Goal: Task Accomplishment & Management: Complete application form

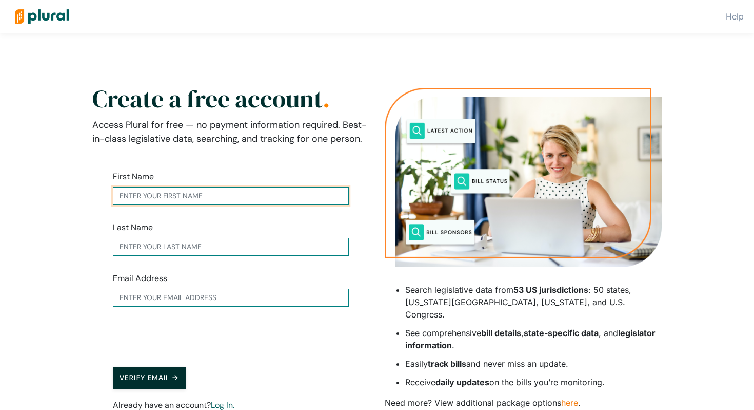
click at [180, 193] on input "text" at bounding box center [231, 196] width 236 height 18
type input "[PERSON_NAME]"
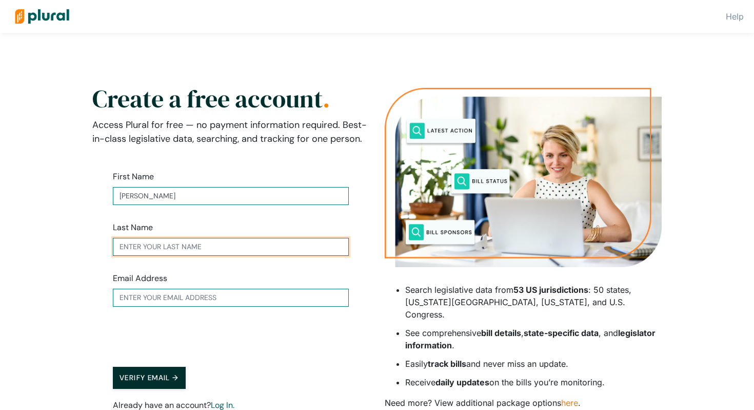
click at [183, 247] on input "text" at bounding box center [231, 247] width 236 height 18
type input "[PERSON_NAME]"
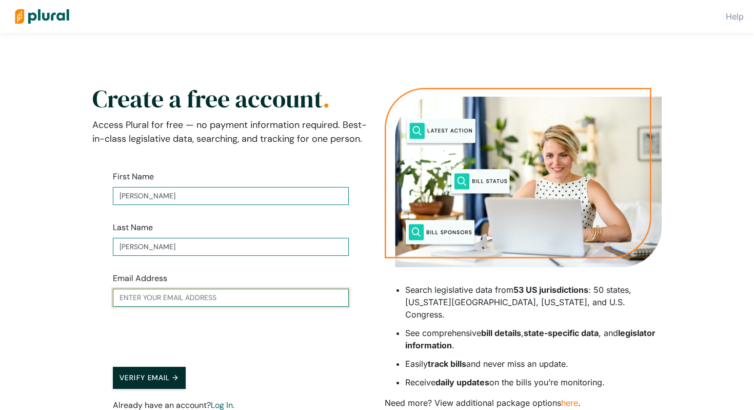
click at [154, 297] on input "text" at bounding box center [231, 297] width 236 height 18
type input "[EMAIL_ADDRESS][DOMAIN_NAME]"
click at [141, 377] on button "Verify Email →" at bounding box center [149, 377] width 73 height 22
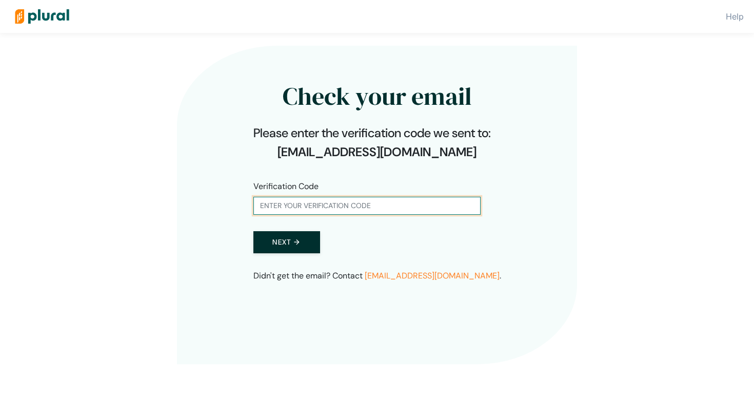
click at [293, 205] on input "text" at bounding box center [367, 206] width 227 height 18
type input "597494"
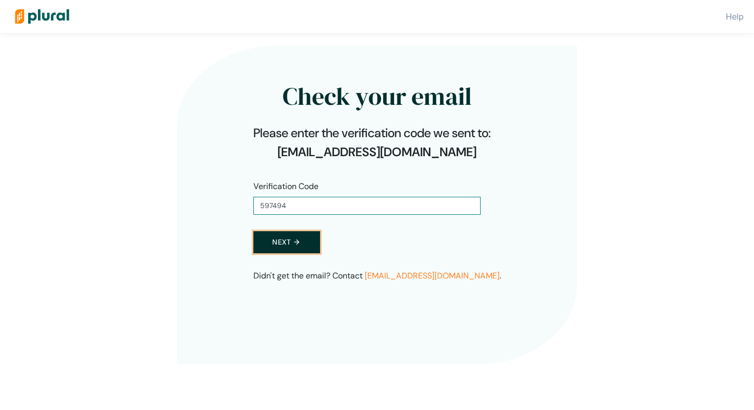
click at [286, 244] on button "Next →" at bounding box center [287, 242] width 67 height 22
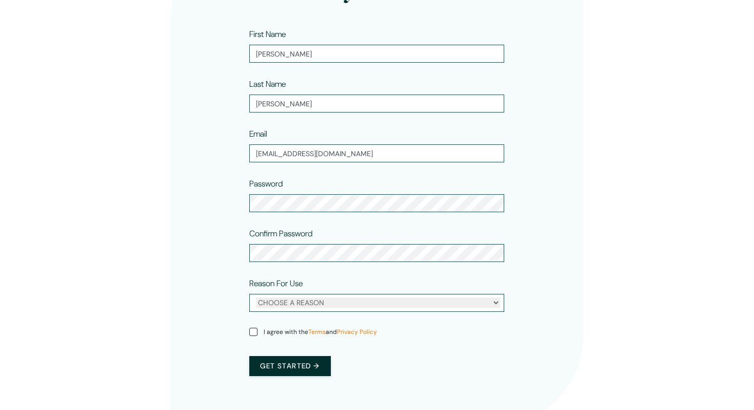
scroll to position [151, 0]
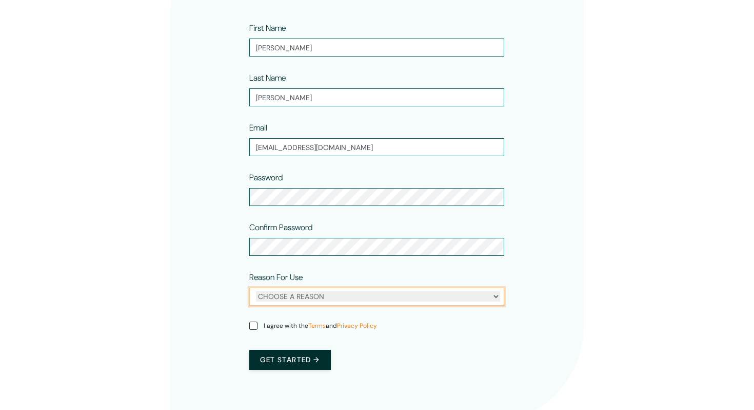
click at [306, 297] on select "CHOOSE A REASON Personal Professional" at bounding box center [378, 296] width 244 height 10
select select "personal"
click at [256, 291] on select "CHOOSE A REASON Personal Professional" at bounding box center [378, 296] width 244 height 10
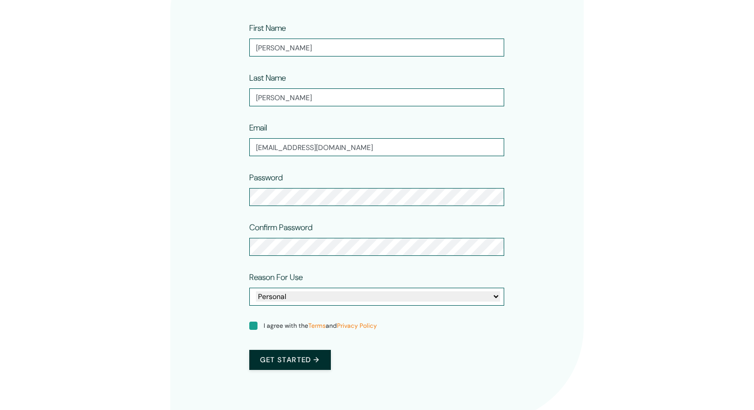
click at [255, 326] on input "I agree with the Terms and Privacy Policy" at bounding box center [253, 325] width 8 height 8
checkbox input "true"
click at [277, 363] on button "Get started →" at bounding box center [289, 360] width 81 height 20
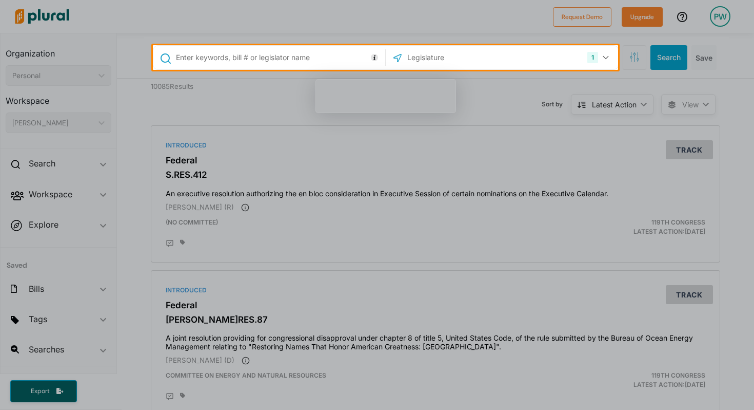
click at [314, 226] on div at bounding box center [377, 240] width 754 height 340
click at [212, 60] on input "text" at bounding box center [279, 58] width 208 height 20
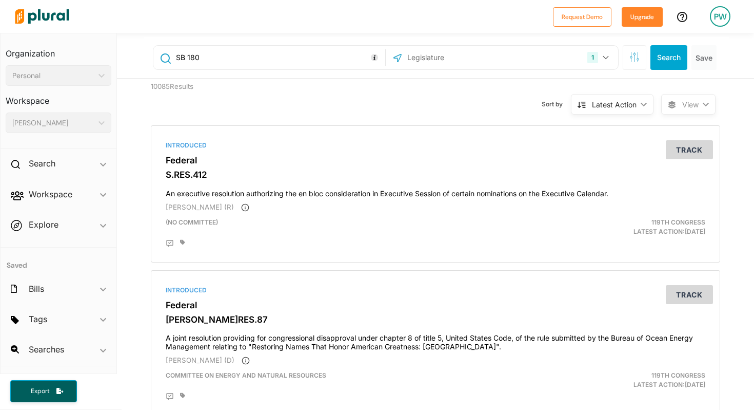
type input "SB 180"
click at [436, 61] on input "text" at bounding box center [461, 58] width 110 height 20
click at [609, 57] on button "1" at bounding box center [600, 58] width 32 height 20
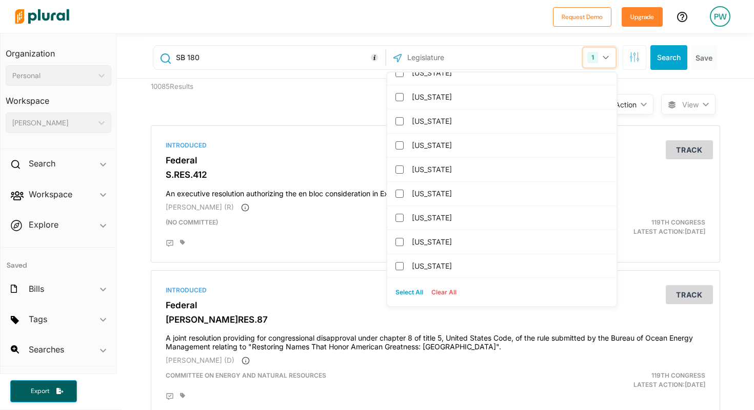
scroll to position [278, 0]
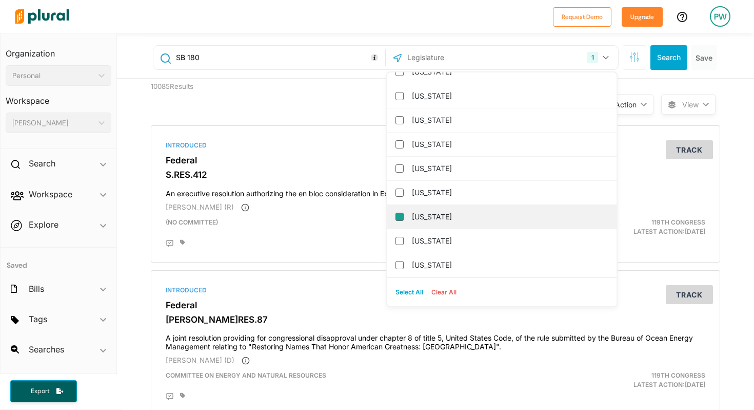
click at [399, 215] on input "[US_STATE]" at bounding box center [400, 216] width 8 height 8
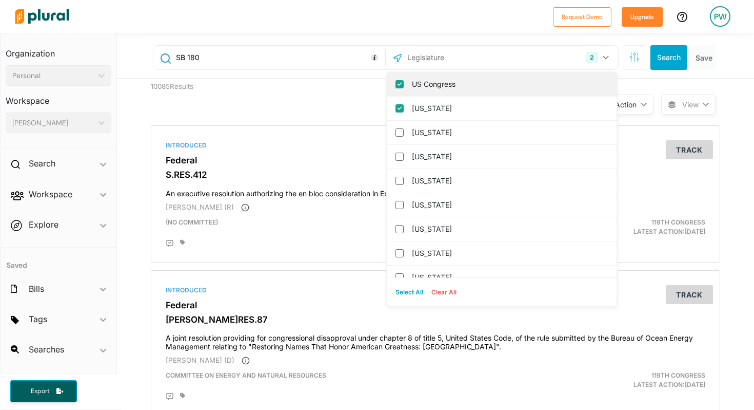
click at [400, 82] on input "US Congress" at bounding box center [400, 84] width 8 height 8
click at [432, 84] on label "[US_STATE]" at bounding box center [509, 83] width 195 height 15
click at [404, 84] on input "[US_STATE]" at bounding box center [400, 84] width 8 height 8
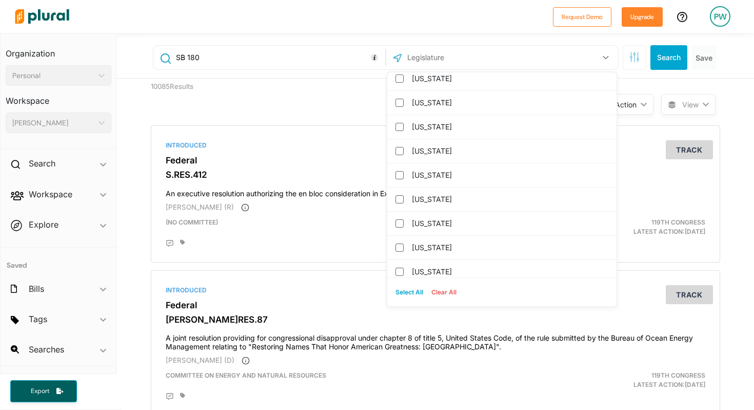
scroll to position [364, 0]
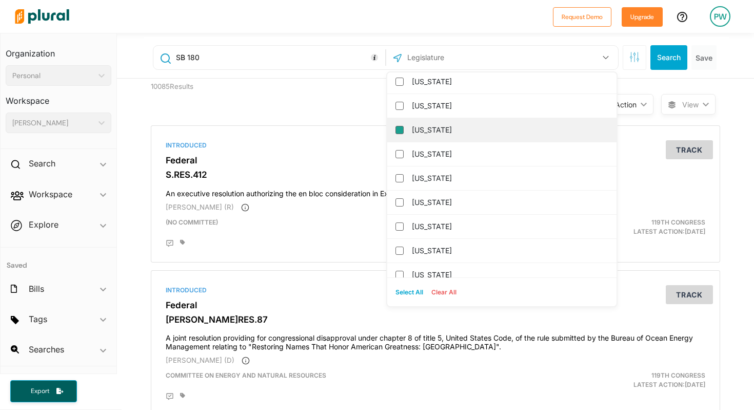
click at [400, 130] on input "[US_STATE]" at bounding box center [400, 130] width 8 height 8
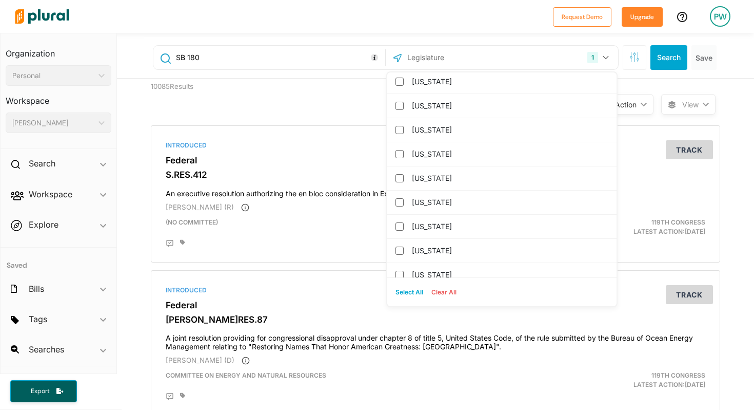
scroll to position [0, 0]
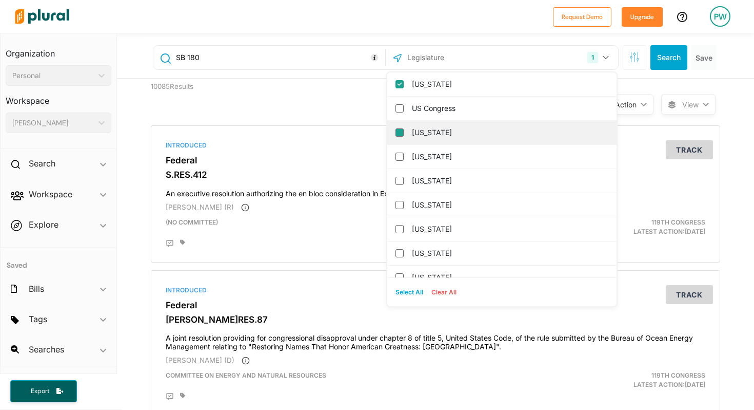
click at [400, 132] on input "[US_STATE]" at bounding box center [400, 132] width 8 height 8
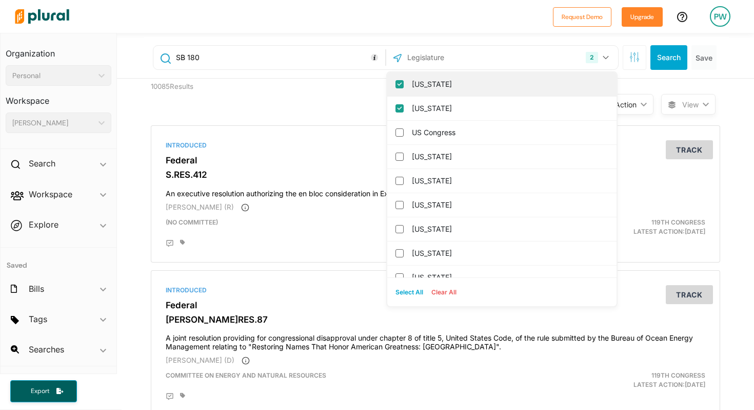
click at [400, 85] on input "[US_STATE]" at bounding box center [400, 84] width 8 height 8
click at [427, 86] on label "[US_STATE]" at bounding box center [509, 83] width 195 height 15
click at [404, 86] on input "[US_STATE]" at bounding box center [400, 84] width 8 height 8
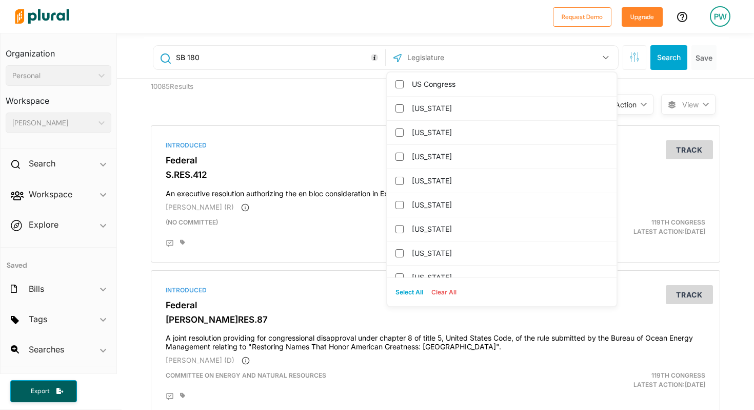
click at [427, 86] on label "US Congress" at bounding box center [509, 83] width 195 height 15
click at [404, 86] on input "US Congress" at bounding box center [400, 84] width 8 height 8
checkbox input "true"
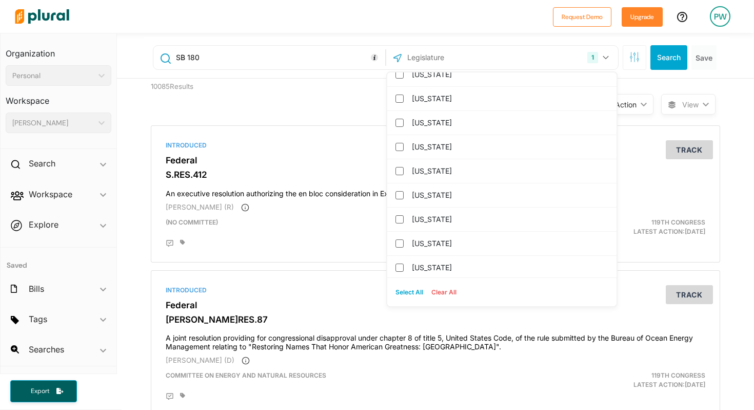
scroll to position [320, 0]
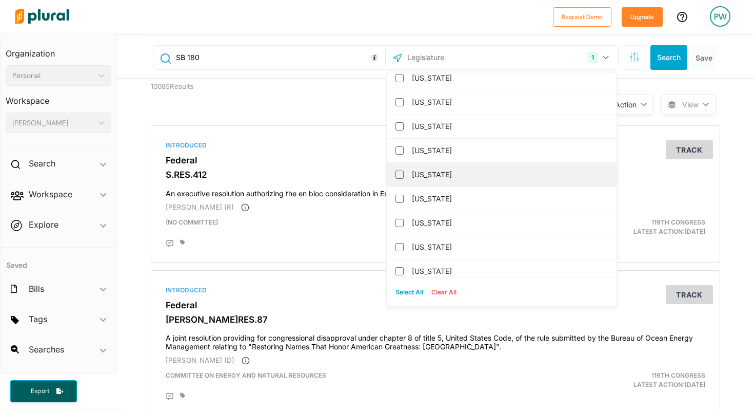
click at [403, 174] on div "[US_STATE]" at bounding box center [501, 175] width 229 height 24
click at [398, 174] on input "[US_STATE]" at bounding box center [400, 174] width 8 height 8
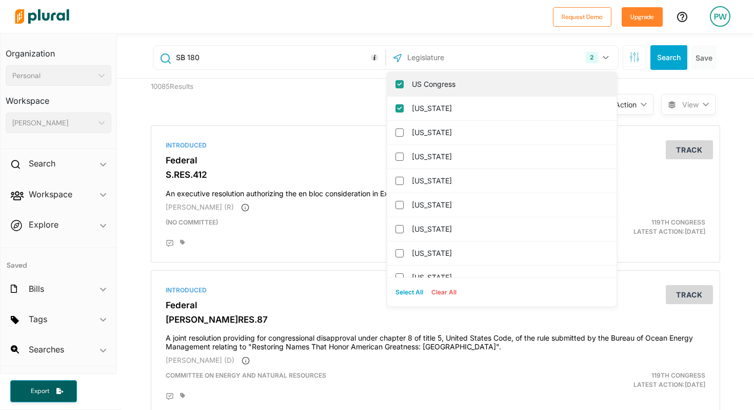
click at [398, 80] on div "US Congress" at bounding box center [501, 84] width 229 height 24
click at [399, 85] on input "US Congress" at bounding box center [400, 84] width 8 height 8
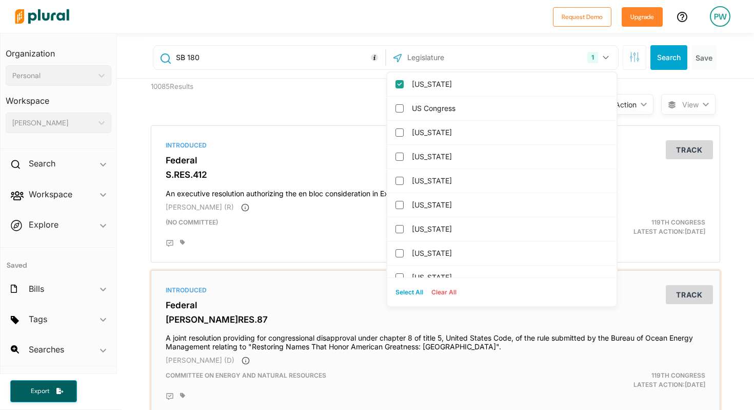
click at [472, 316] on h3 "[PERSON_NAME]RES.87" at bounding box center [436, 319] width 540 height 10
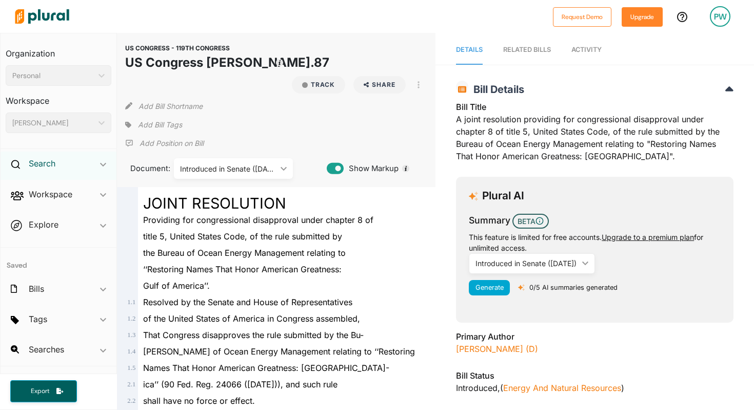
click at [50, 163] on h2 "Search" at bounding box center [42, 163] width 27 height 11
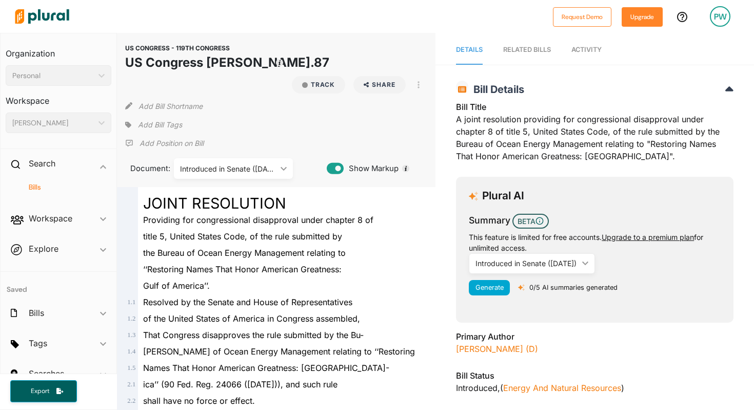
click at [39, 186] on h4 "Bills" at bounding box center [61, 187] width 90 height 10
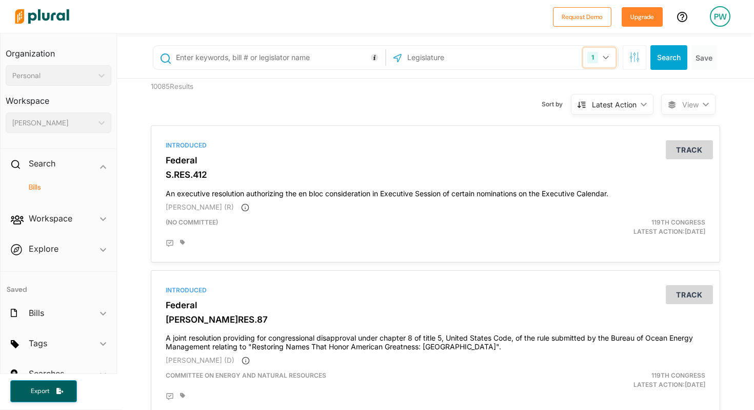
click at [609, 56] on button "1" at bounding box center [600, 58] width 32 height 20
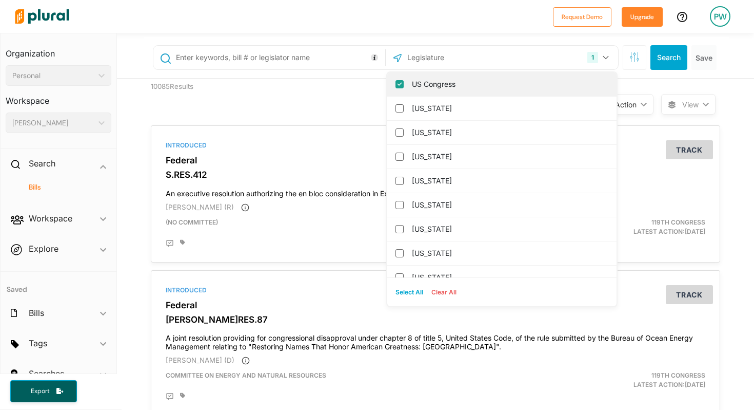
click at [399, 84] on input "US Congress" at bounding box center [400, 84] width 8 height 8
checkbox input "false"
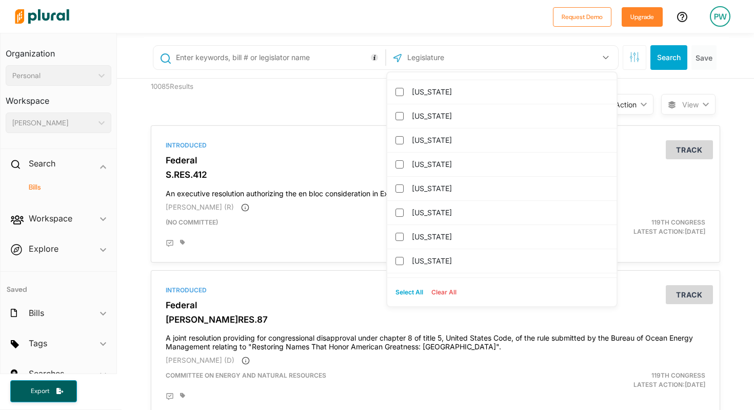
scroll to position [283, 0]
click at [400, 210] on input "[US_STATE]" at bounding box center [400, 211] width 8 height 8
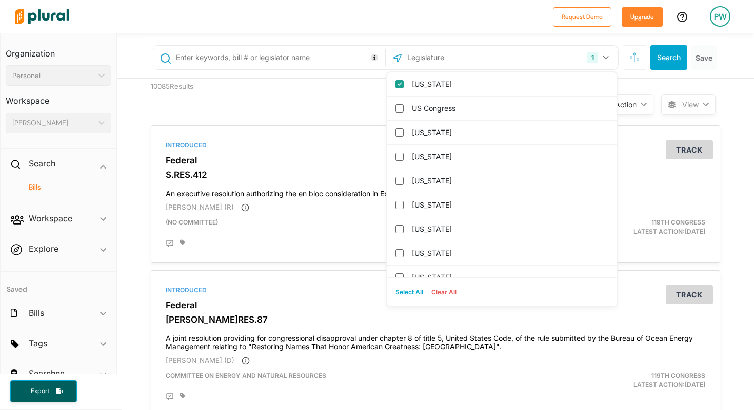
click at [283, 61] on input "text" at bounding box center [279, 58] width 208 height 20
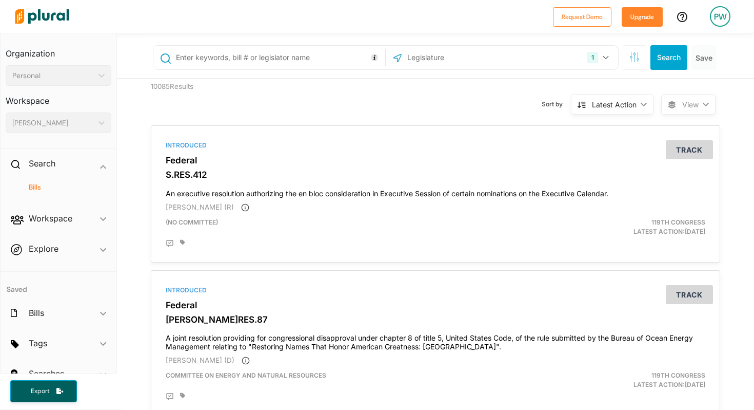
type input "SB 180"
click at [677, 55] on button "Search" at bounding box center [669, 57] width 37 height 25
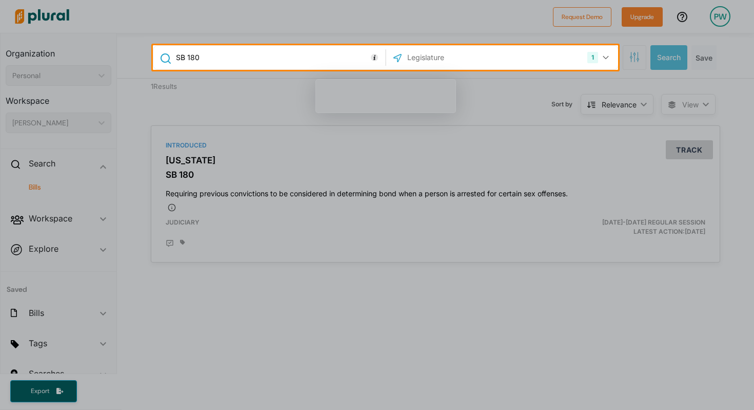
click at [692, 146] on div at bounding box center [377, 240] width 754 height 340
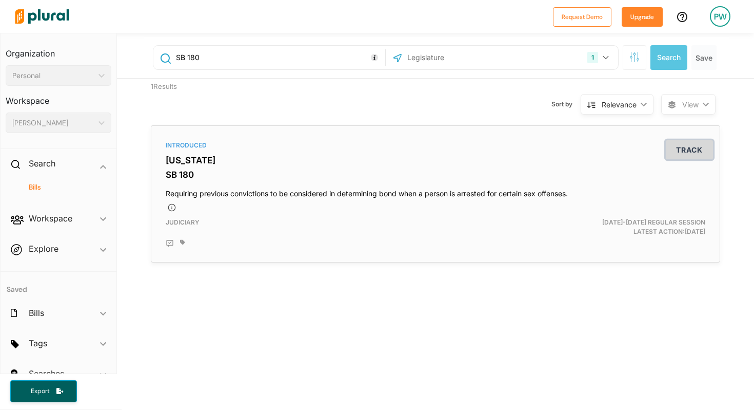
click at [694, 151] on button "Track" at bounding box center [689, 149] width 47 height 19
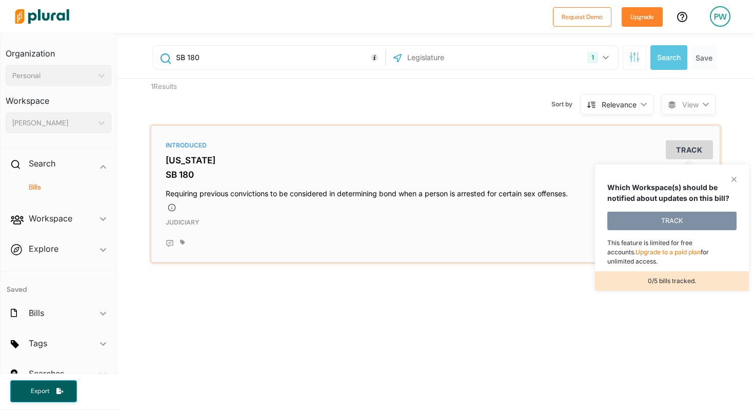
click at [522, 221] on div "Judiciary" at bounding box center [343, 227] width 370 height 18
